Goal: Communication & Community: Share content

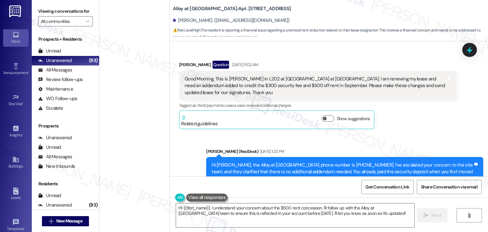
scroll to position [359, 0]
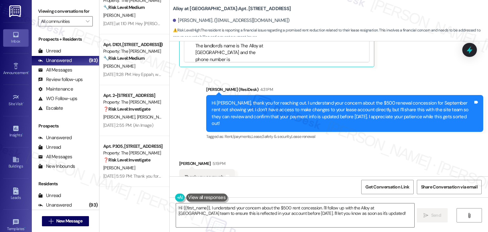
click at [311, 146] on div "Received via SMS [PERSON_NAME] 5:19 PM Thank you so much. Tags and notes" at bounding box center [329, 168] width 318 height 44
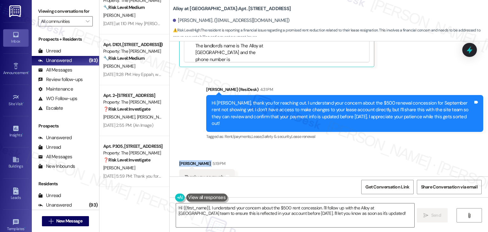
click at [311, 146] on div "Received via SMS [PERSON_NAME] 5:19 PM Thank you so much. Tags and notes" at bounding box center [329, 168] width 318 height 44
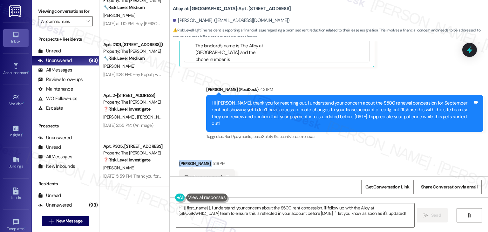
click at [311, 146] on div "Received via SMS [PERSON_NAME] 5:19 PM Thank you so much. Tags and notes" at bounding box center [329, 168] width 318 height 44
click at [310, 146] on div "Received via SMS [PERSON_NAME] 5:19 PM Thank you so much. Tags and notes" at bounding box center [329, 168] width 318 height 44
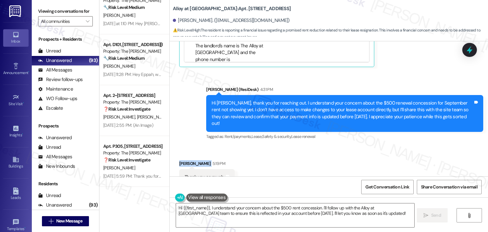
click at [310, 146] on div "Received via SMS [PERSON_NAME] 5:19 PM Thank you so much. Tags and notes" at bounding box center [329, 168] width 318 height 44
click at [309, 146] on div "Received via SMS [PERSON_NAME] 5:19 PM Thank you so much. Tags and notes" at bounding box center [329, 168] width 318 height 44
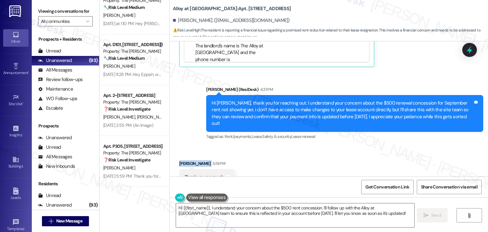
click at [309, 146] on div "Received via SMS [PERSON_NAME] 5:19 PM Thank you so much. Tags and notes" at bounding box center [329, 168] width 318 height 44
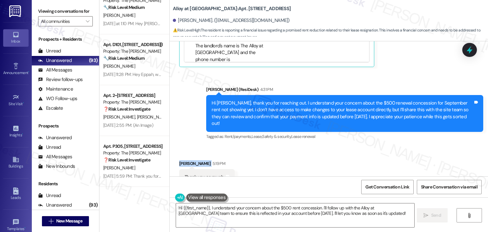
click at [309, 146] on div "Received via SMS [PERSON_NAME] 5:19 PM Thank you so much. Tags and notes" at bounding box center [329, 168] width 318 height 44
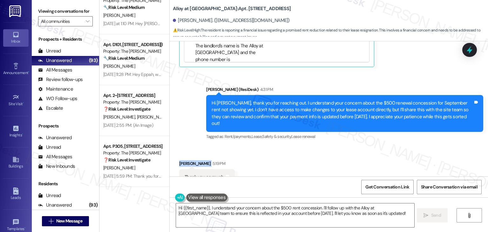
click at [309, 146] on div "Received via SMS [PERSON_NAME] 5:19 PM Thank you so much. Tags and notes" at bounding box center [329, 168] width 318 height 44
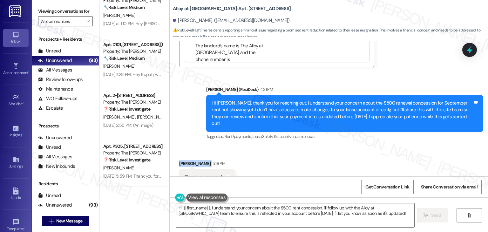
click at [309, 146] on div "Received via SMS [PERSON_NAME] 5:19 PM Thank you so much. Tags and notes" at bounding box center [329, 168] width 318 height 44
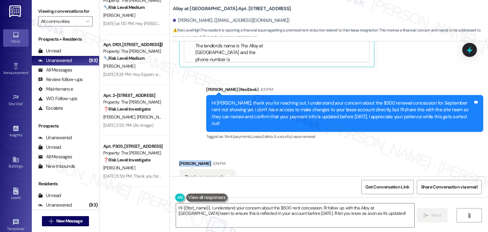
click at [309, 146] on div "Received via SMS [PERSON_NAME] 5:19 PM Thank you so much. Tags and notes" at bounding box center [329, 168] width 318 height 44
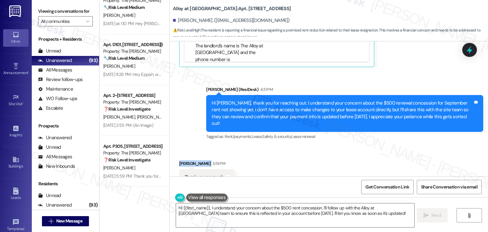
click at [309, 146] on div "Received via SMS [PERSON_NAME] 5:19 PM Thank you so much. Tags and notes" at bounding box center [329, 168] width 318 height 44
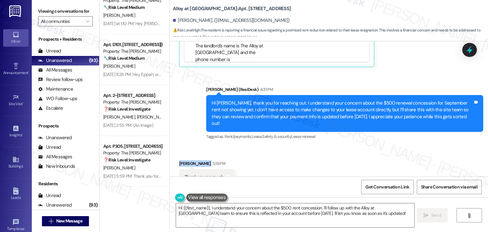
click at [309, 146] on div "Received via SMS [PERSON_NAME] 5:19 PM Thank you so much. Tags and notes" at bounding box center [329, 168] width 318 height 44
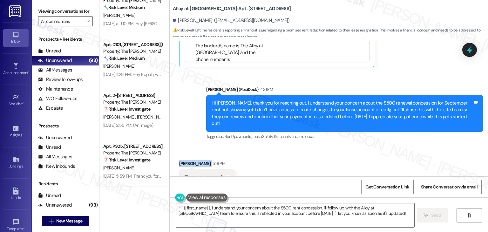
click at [309, 146] on div "Received via SMS [PERSON_NAME] 5:19 PM Thank you so much. Tags and notes" at bounding box center [329, 168] width 318 height 44
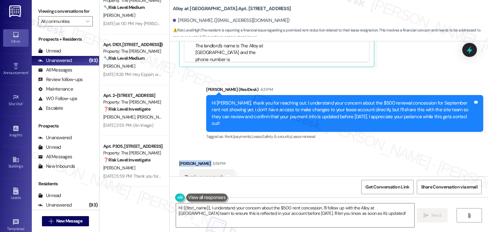
click at [309, 146] on div "Received via SMS [PERSON_NAME] 5:19 PM Thank you so much. Tags and notes" at bounding box center [329, 168] width 318 height 44
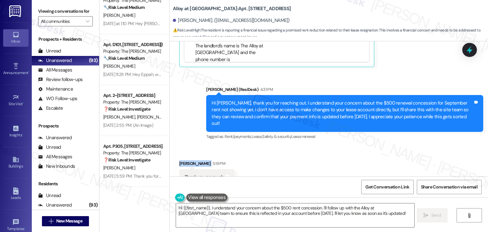
click at [309, 146] on div "Received via SMS [PERSON_NAME] 5:19 PM Thank you so much. Tags and notes" at bounding box center [329, 168] width 318 height 44
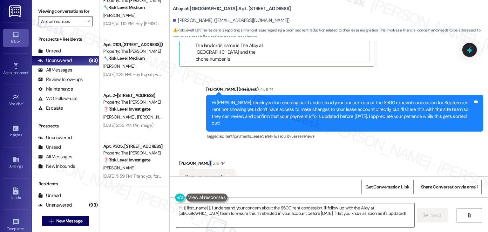
click at [309, 145] on div "Received via SMS [PERSON_NAME] 5:19 PM Thank you so much. Tags and notes" at bounding box center [329, 167] width 318 height 44
click at [86, 21] on span "" at bounding box center [87, 21] width 6 height 10
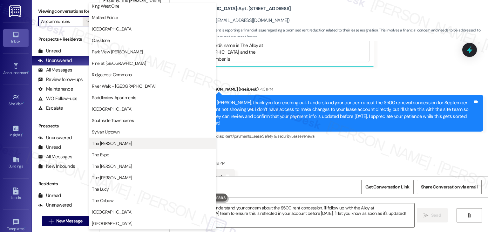
scroll to position [311, 0]
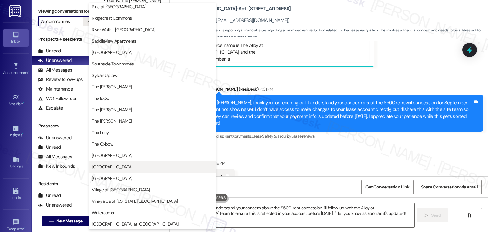
click at [110, 167] on span "[GEOGRAPHIC_DATA]" at bounding box center [112, 167] width 40 height 6
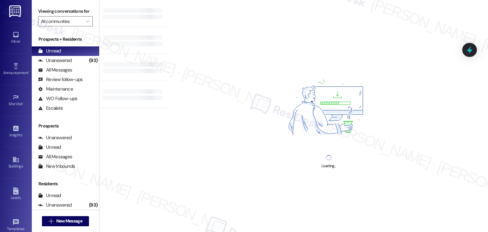
type input "[GEOGRAPHIC_DATA]"
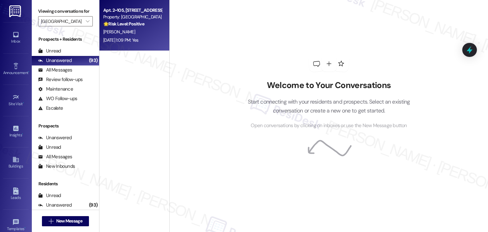
click at [138, 34] on div "[PERSON_NAME]" at bounding box center [133, 32] width 60 height 8
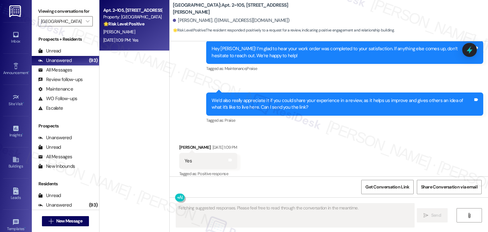
scroll to position [321, 0]
click at [331, 152] on div "Received via SMS [PERSON_NAME] [DATE] 1:09 PM Yes Tags and notes Tagged as: Pos…" at bounding box center [329, 157] width 318 height 54
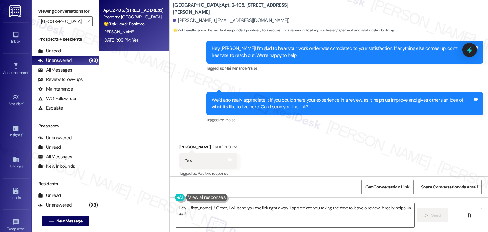
click at [314, 144] on div "Received via SMS [PERSON_NAME] [DATE] 1:09 PM Yes Tags and notes Tagged as: Pos…" at bounding box center [329, 156] width 318 height 54
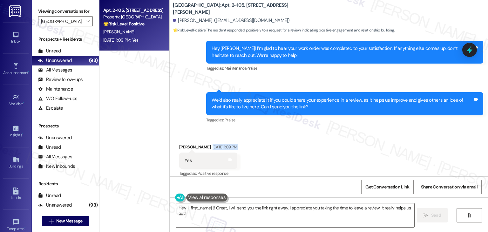
click at [314, 144] on div "Received via SMS [PERSON_NAME] [DATE] 1:09 PM Yes Tags and notes Tagged as: Pos…" at bounding box center [329, 156] width 318 height 54
click at [232, 209] on textarea "Hey {{first_name}}! Great, I will send you the link right away. I appreciate yo…" at bounding box center [295, 215] width 238 height 24
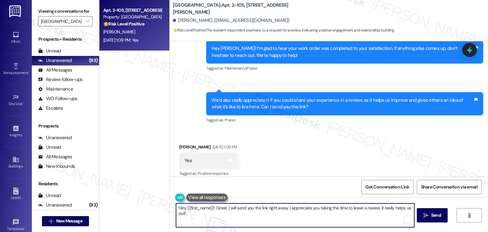
paste textarea "Thank you so much, [PERSON_NAME]! I’d be happy to share the review link with yo…"
click at [220, 207] on textarea "Thank you so much, [PERSON_NAME]! I’d be happy to share the review link with yo…" at bounding box center [295, 215] width 238 height 24
click at [271, 211] on textarea "Thank you so much, [PERSON_NAME]! I’d be happy to share the review link with yo…" at bounding box center [295, 215] width 238 height 24
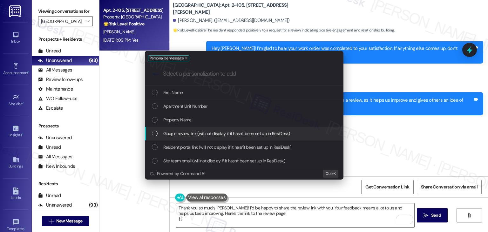
click at [154, 135] on div "List of options" at bounding box center [155, 133] width 6 height 6
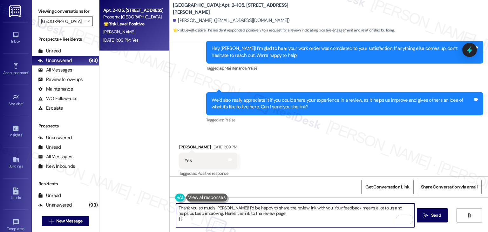
type textarea "Thank you so much, [PERSON_NAME]! I’d be happy to share the review link with yo…"
click at [314, 151] on div "Received via SMS [PERSON_NAME] [DATE] 1:09 PM Yes Tags and notes Tagged as: Pos…" at bounding box center [329, 156] width 318 height 54
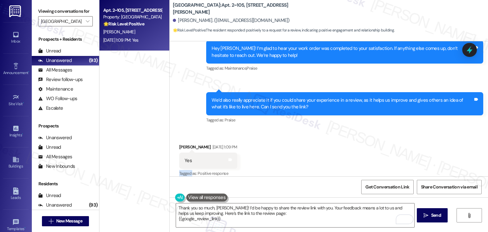
click at [314, 151] on div "Received via SMS [PERSON_NAME] [DATE] 1:09 PM Yes Tags and notes Tagged as: Pos…" at bounding box center [329, 156] width 318 height 54
click at [314, 152] on div "Received via SMS [PERSON_NAME] [DATE] 1:09 PM Yes Tags and notes Tagged as: Pos…" at bounding box center [329, 156] width 318 height 54
click at [431, 215] on span "Send" at bounding box center [436, 215] width 10 height 7
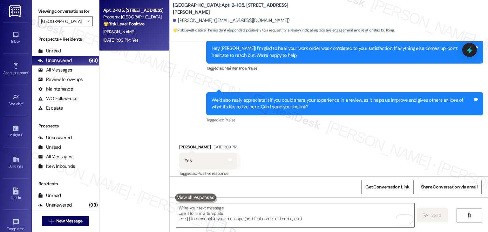
scroll to position [321, 0]
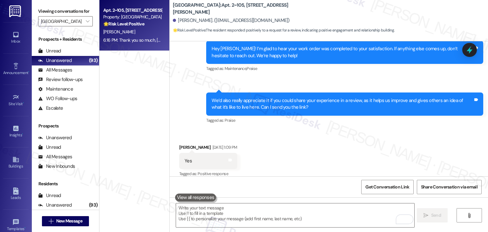
click at [373, 163] on div "Received via SMS [PERSON_NAME] [DATE] 1:09 PM Yes Tags and notes Tagged as: Pos…" at bounding box center [329, 157] width 318 height 54
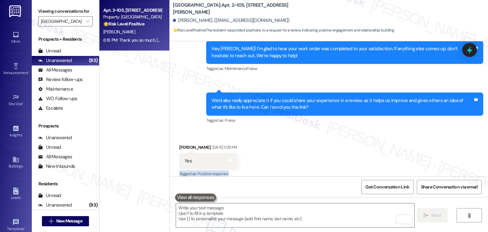
click at [373, 163] on div "Received via SMS [PERSON_NAME] [DATE] 1:09 PM Yes Tags and notes Tagged as: Pos…" at bounding box center [329, 157] width 318 height 54
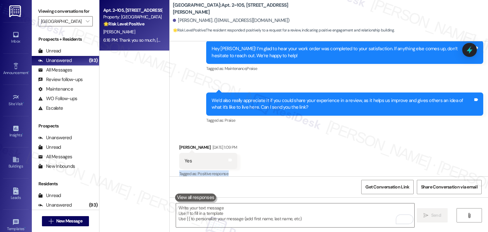
click at [373, 163] on div "Received via SMS [PERSON_NAME] [DATE] 1:09 PM Yes Tags and notes Tagged as: Pos…" at bounding box center [329, 157] width 318 height 54
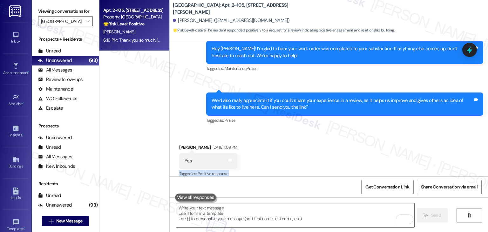
click at [373, 163] on div "Received via SMS [PERSON_NAME] [DATE] 1:09 PM Yes Tags and notes Tagged as: Pos…" at bounding box center [329, 157] width 318 height 54
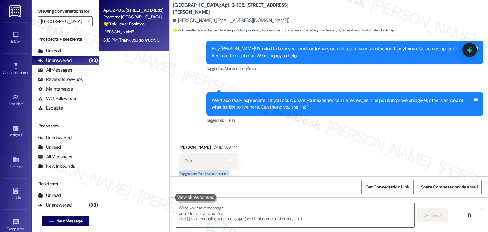
click at [373, 163] on div "Received via SMS [PERSON_NAME] [DATE] 1:09 PM Yes Tags and notes Tagged as: Pos…" at bounding box center [329, 157] width 318 height 54
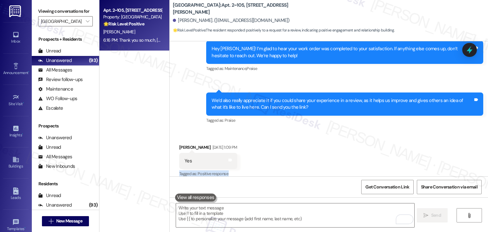
click at [373, 163] on div "Received via SMS [PERSON_NAME] [DATE] 1:09 PM Yes Tags and notes Tagged as: Pos…" at bounding box center [329, 157] width 318 height 54
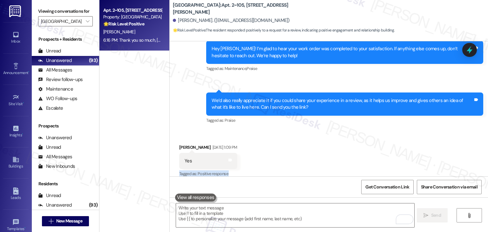
click at [373, 163] on div "Received via SMS [PERSON_NAME] [DATE] 1:09 PM Yes Tags and notes Tagged as: Pos…" at bounding box center [329, 157] width 318 height 54
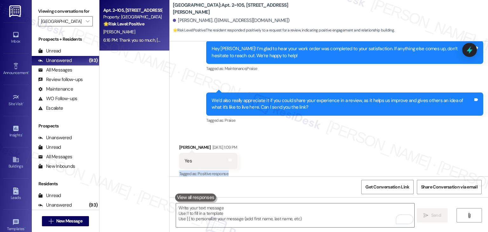
click at [373, 163] on div "Received via SMS [PERSON_NAME] [DATE] 1:09 PM Yes Tags and notes Tagged as: Pos…" at bounding box center [329, 157] width 318 height 54
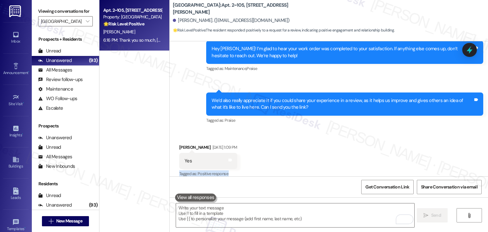
click at [373, 163] on div "Received via SMS [PERSON_NAME] [DATE] 1:09 PM Yes Tags and notes Tagged as: Pos…" at bounding box center [329, 157] width 318 height 54
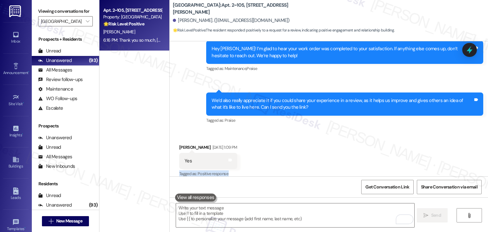
click at [373, 163] on div "Received via SMS [PERSON_NAME] [DATE] 1:09 PM Yes Tags and notes Tagged as: Pos…" at bounding box center [329, 157] width 318 height 54
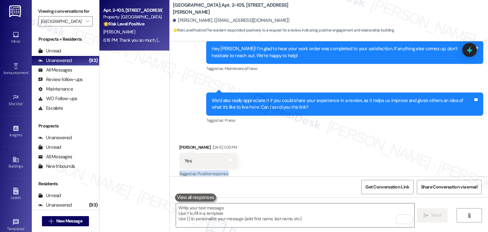
click at [373, 163] on div "Received via SMS [PERSON_NAME] [DATE] 1:09 PM Yes Tags and notes Tagged as: Pos…" at bounding box center [329, 157] width 318 height 54
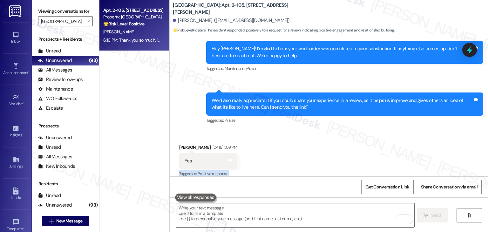
click at [373, 163] on div "Received via SMS [PERSON_NAME] [DATE] 1:09 PM Yes Tags and notes Tagged as: Pos…" at bounding box center [329, 157] width 318 height 54
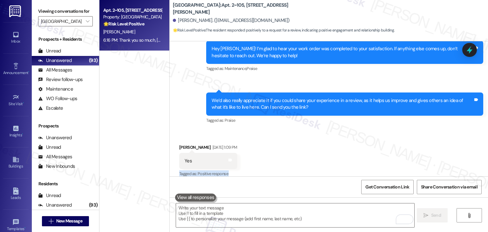
click at [373, 163] on div "Received via SMS [PERSON_NAME] [DATE] 1:09 PM Yes Tags and notes Tagged as: Pos…" at bounding box center [329, 157] width 318 height 54
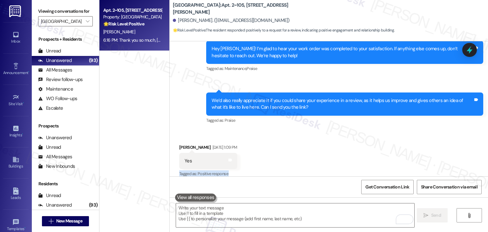
click at [373, 163] on div "Received via SMS [PERSON_NAME] [DATE] 1:09 PM Yes Tags and notes Tagged as: Pos…" at bounding box center [329, 157] width 318 height 54
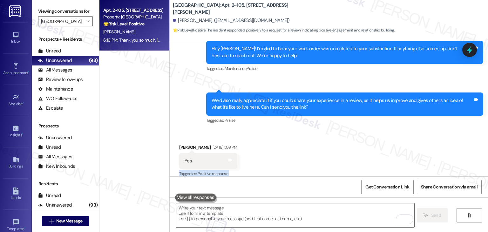
click at [373, 163] on div "Received via SMS [PERSON_NAME] [DATE] 1:09 PM Yes Tags and notes Tagged as: Pos…" at bounding box center [329, 157] width 318 height 54
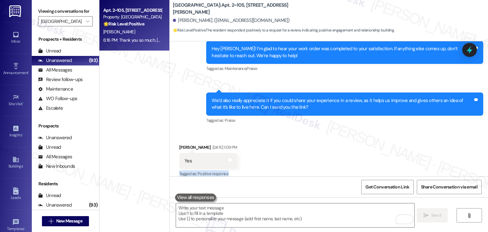
click at [373, 163] on div "Received via SMS [PERSON_NAME] [DATE] 1:09 PM Yes Tags and notes Tagged as: Pos…" at bounding box center [329, 157] width 318 height 54
click at [352, 157] on div "Received via SMS [PERSON_NAME] [DATE] 1:09 PM Yes Tags and notes Tagged as: Pos…" at bounding box center [329, 157] width 318 height 54
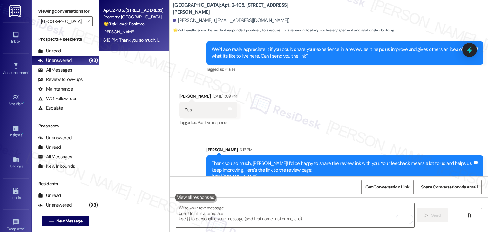
scroll to position [380, 0]
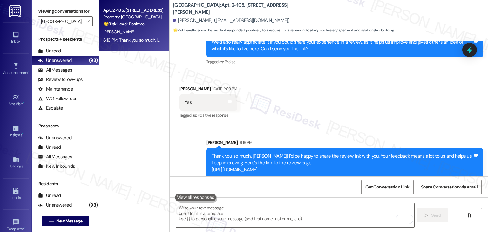
click at [358, 109] on div "Received via SMS [PERSON_NAME] [DATE] 1:09 PM Yes Tags and notes Tagged as: Pos…" at bounding box center [329, 98] width 318 height 54
click at [11, 70] on div "Announcement •" at bounding box center [16, 73] width 32 height 6
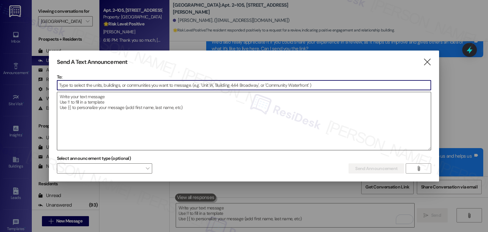
click at [143, 122] on textarea at bounding box center [244, 121] width 374 height 58
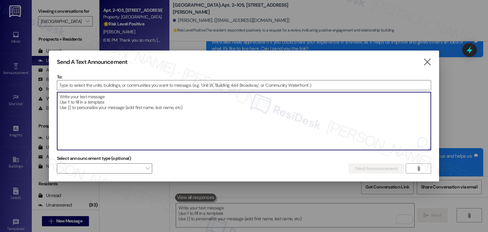
paste textarea "Thank you so much, [PERSON_NAME]! I’d be happy to share the review link with yo…"
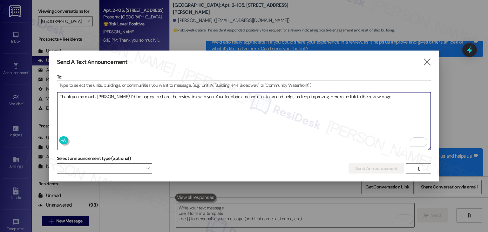
click at [169, 94] on textarea "Thank you so much, [PERSON_NAME]! I’d be happy to share the review link with yo…" at bounding box center [244, 121] width 374 height 58
paste textarea "Hi {{first_name}}, :sunny: End of Summer Party! :palm_tree: Hosted by Towne Squ…"
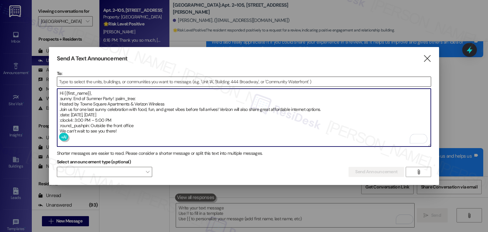
type textarea "Hi {{first_name}}, :sunny: End of Summer Party! :palm_tree: Hosted by Towne Squ…"
click at [95, 81] on input at bounding box center [244, 82] width 374 height 10
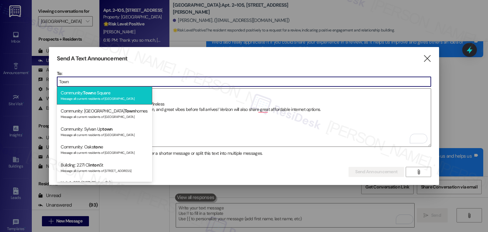
type input "Town"
click at [97, 96] on div "Community: Town e Square Message all current residents of [GEOGRAPHIC_DATA]" at bounding box center [104, 95] width 95 height 18
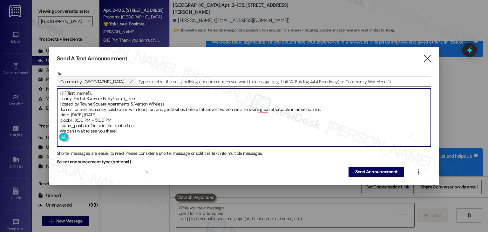
drag, startPoint x: 72, startPoint y: 95, endPoint x: 58, endPoint y: 96, distance: 14.3
click at [58, 96] on textarea "Hi {{first_name}}, :sunny: End of Summer Party! :palm_tree: Hosted by Towne Squ…" at bounding box center [244, 118] width 374 height 58
drag, startPoint x: 131, startPoint y: 97, endPoint x: 107, endPoint y: 96, distance: 24.5
click at [107, 96] on textarea "Hi {{first_name}}, ☀️End of Summer Party! :palm_tree: Hosted by Towne Square Ap…" at bounding box center [244, 118] width 374 height 58
drag, startPoint x: 69, startPoint y: 113, endPoint x: 59, endPoint y: 114, distance: 9.9
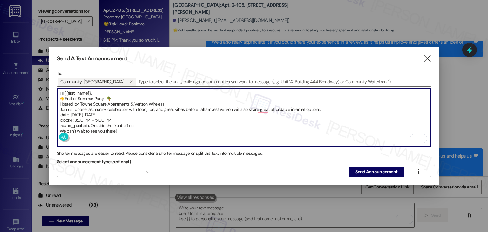
click at [59, 114] on textarea "Hi {{first_name}}, ☀️End of Summer Party! 🌴 Hosted by Towne Square Apartments &…" at bounding box center [244, 118] width 374 height 58
drag, startPoint x: 74, startPoint y: 119, endPoint x: 57, endPoint y: 119, distance: 17.1
click at [57, 119] on div "Hi {{first_name}}, ☀️End of Summer Party! 🌴 Hosted by Towne Square Apartments &…" at bounding box center [244, 117] width 374 height 58
drag, startPoint x: 90, startPoint y: 124, endPoint x: 60, endPoint y: 124, distance: 30.2
click at [60, 124] on textarea "Hi {{first_name}}, ☀️End of Summer Party! 🌴 Hosted by Towne Square Apartments &…" at bounding box center [244, 118] width 374 height 58
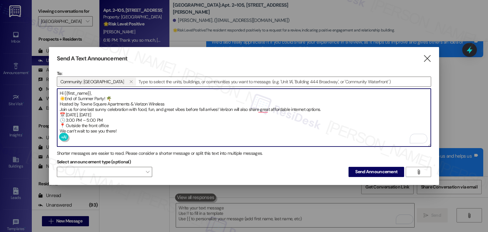
type textarea "Hi {{first_name}}, ☀️End of Summer Party! 🌴 Hosted by Towne Square Apartments &…"
click at [382, 171] on span "Send Announcement" at bounding box center [376, 171] width 42 height 7
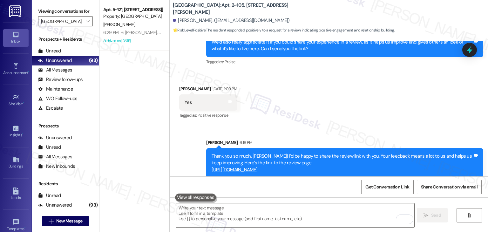
click at [15, 37] on icon at bounding box center [15, 34] width 7 height 7
